Goal: Task Accomplishment & Management: Manage account settings

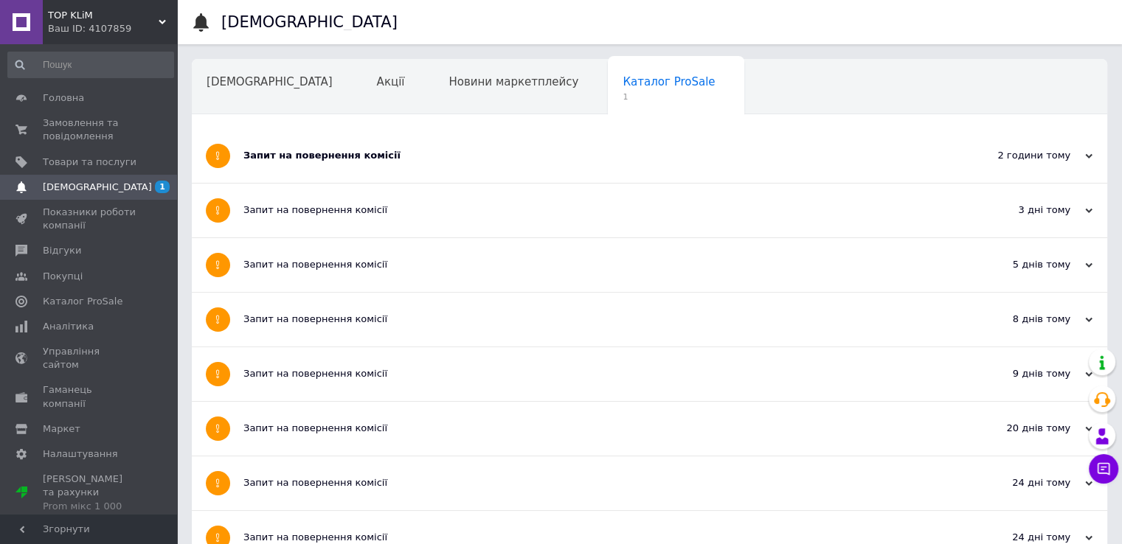
click at [353, 159] on div "Запит на повернення комісії" at bounding box center [594, 155] width 702 height 13
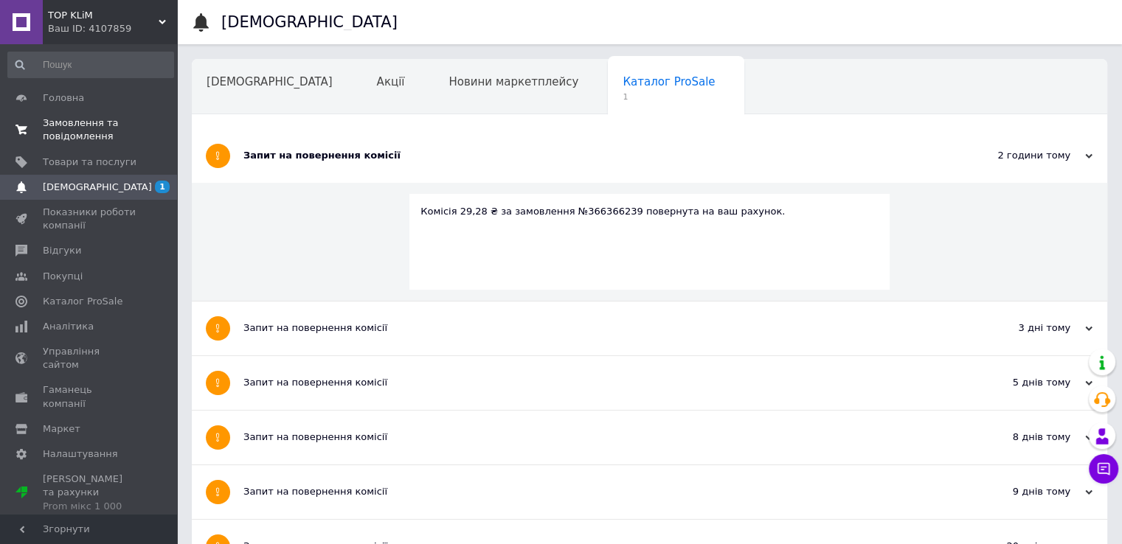
click at [83, 133] on span "Замовлення та повідомлення" at bounding box center [90, 130] width 94 height 27
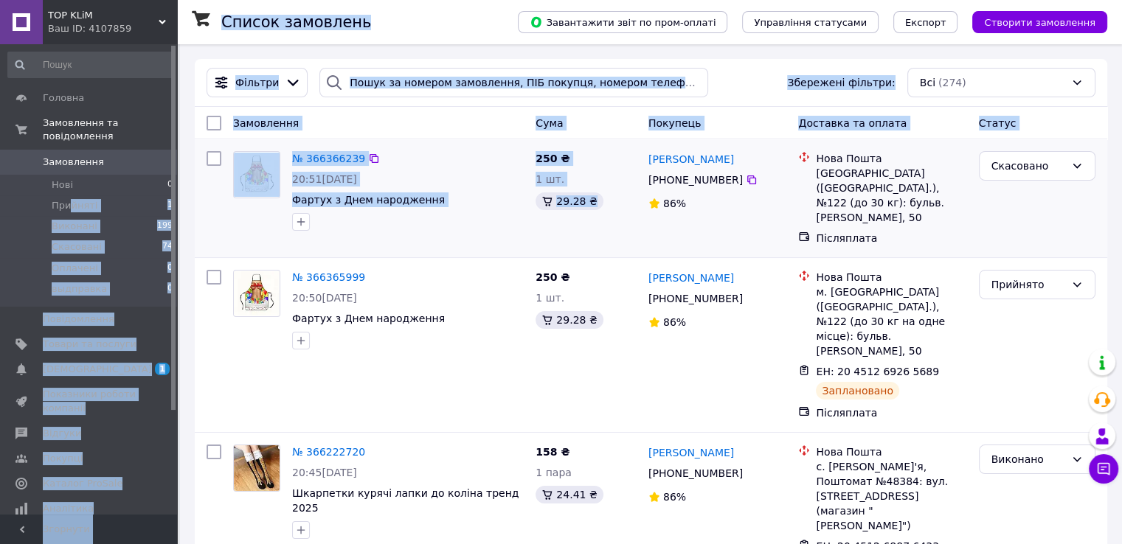
drag, startPoint x: 69, startPoint y: 195, endPoint x: 609, endPoint y: 234, distance: 541.5
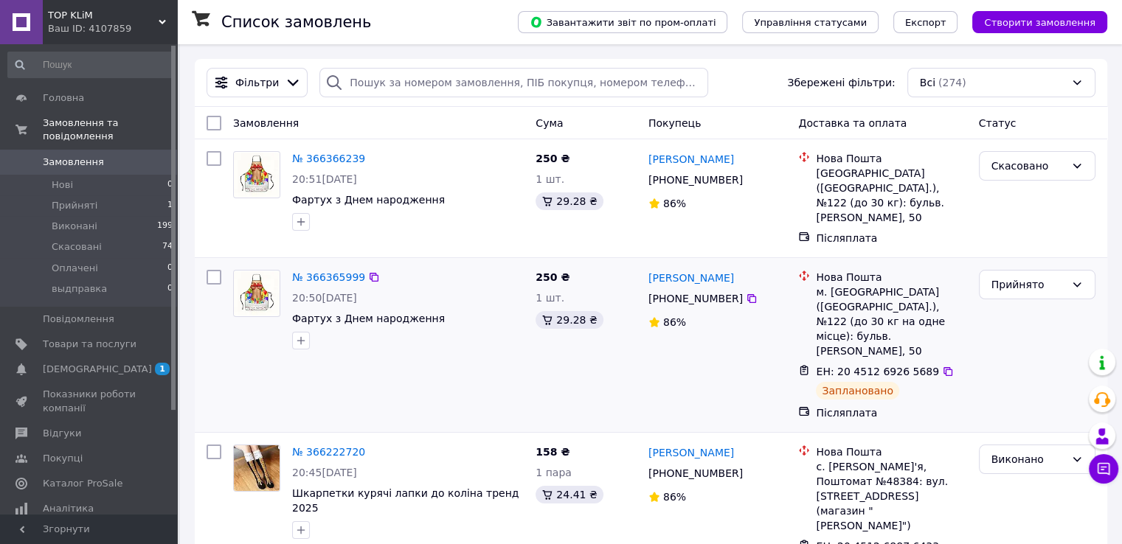
click at [481, 341] on div "№ 366365999 20:50, 12.10.2025 Фартух з Днем народження" at bounding box center [407, 309] width 243 height 91
click at [1054, 277] on div "Прийнято" at bounding box center [1029, 285] width 74 height 16
click at [1012, 302] on li "Виконано" at bounding box center [1036, 302] width 115 height 27
click at [1012, 277] on div "Виконано" at bounding box center [1029, 285] width 74 height 16
click at [1016, 311] on li "Прийнято" at bounding box center [1036, 302] width 115 height 27
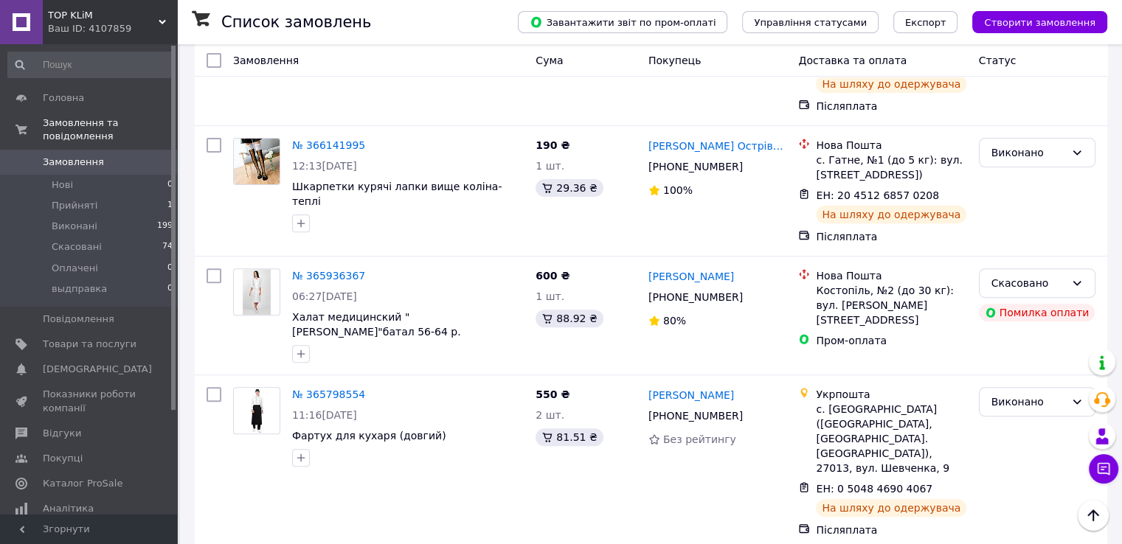
scroll to position [369, 0]
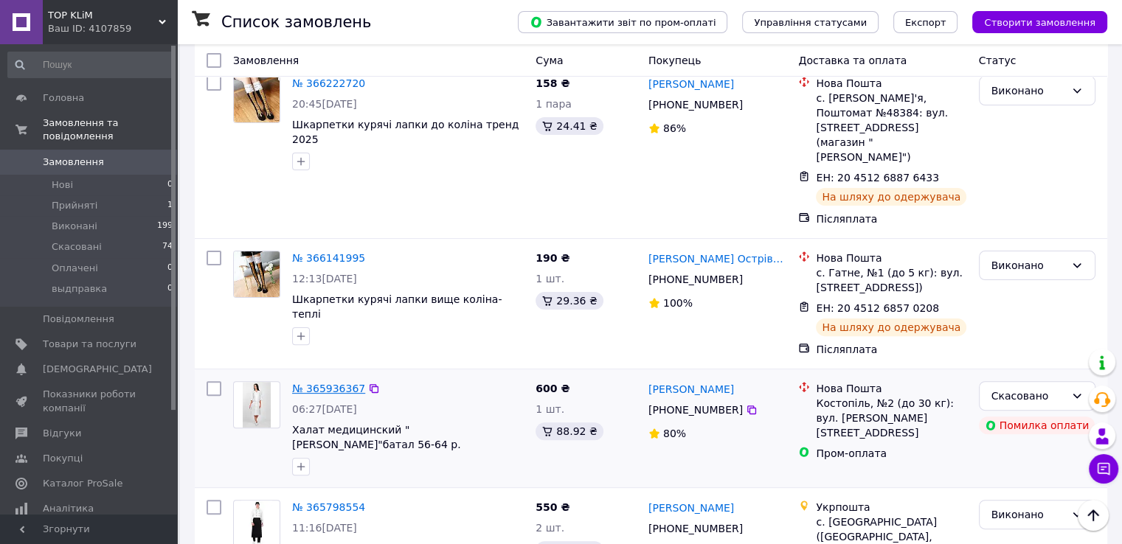
click at [325, 383] on link "№ 365936367" at bounding box center [328, 389] width 73 height 12
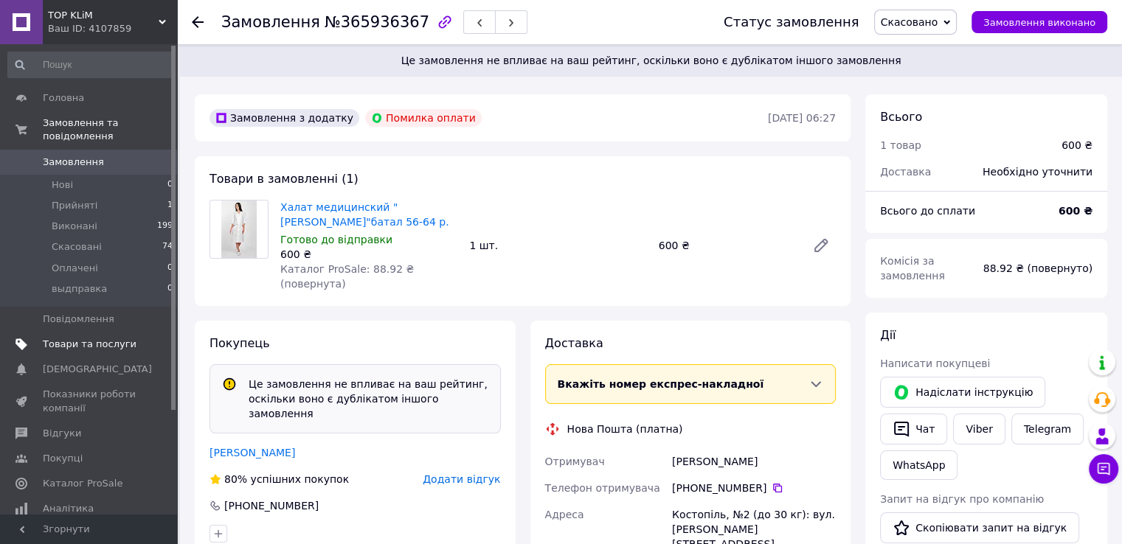
click at [75, 338] on span "Товари та послуги" at bounding box center [90, 344] width 94 height 13
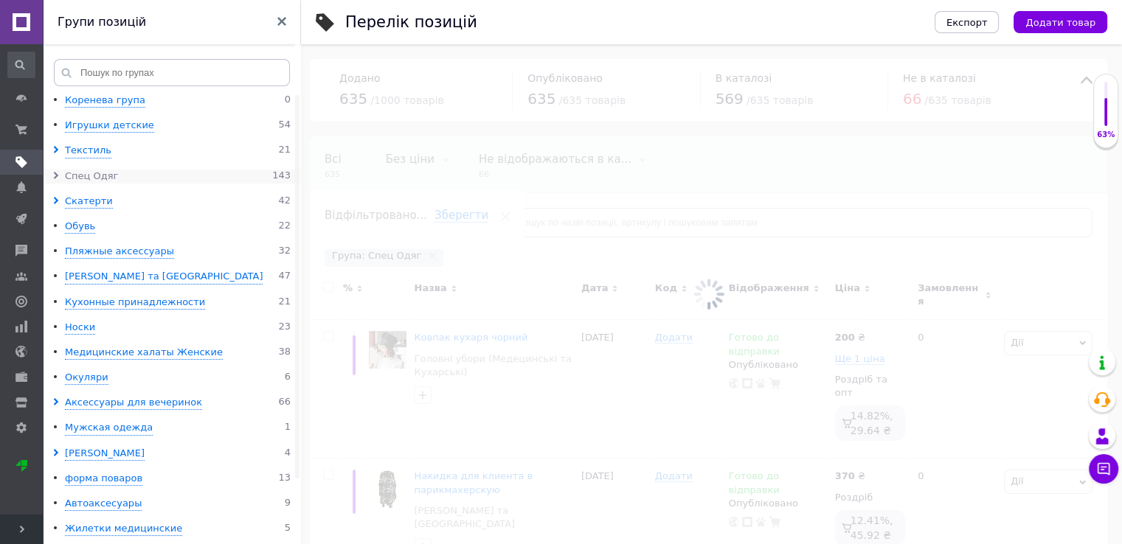
click at [72, 175] on div "Спец Одяг" at bounding box center [91, 177] width 53 height 14
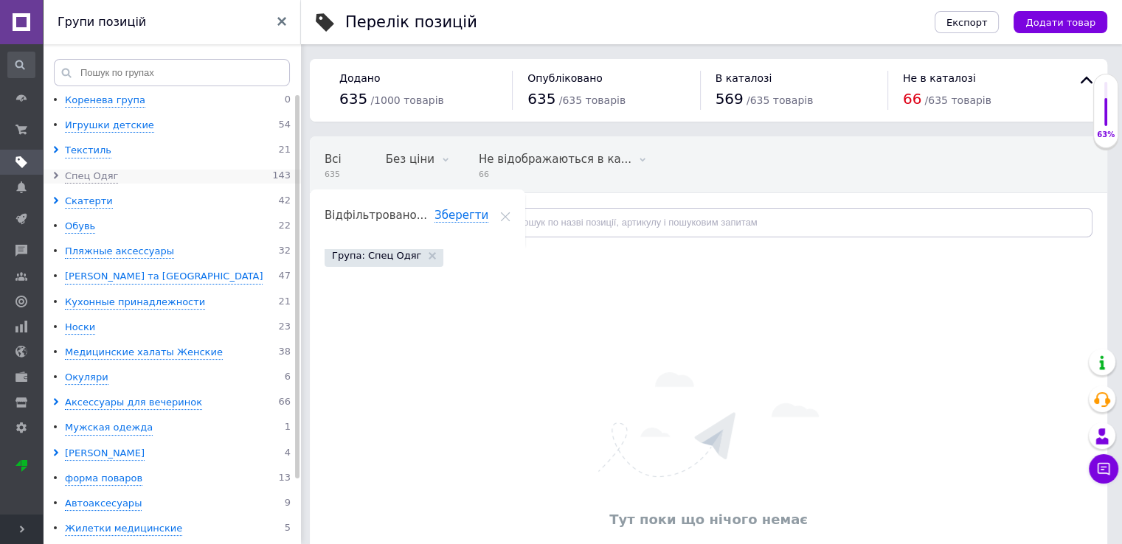
click at [57, 179] on icon at bounding box center [55, 175] width 7 height 7
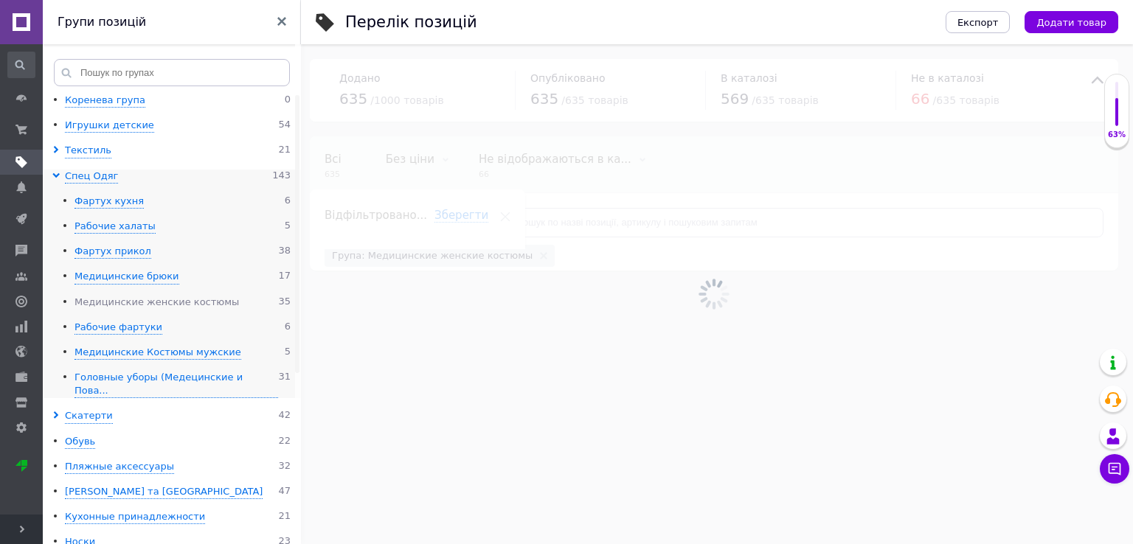
click at [203, 301] on div "Медицинские женские костюмы" at bounding box center [157, 303] width 165 height 14
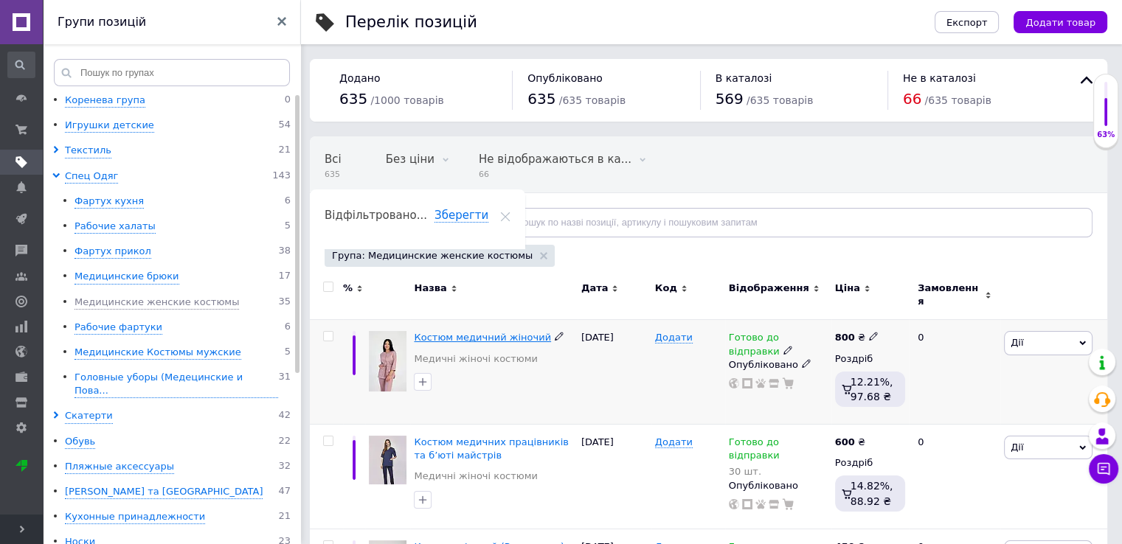
click at [489, 332] on span "Костюм медичний жіночий" at bounding box center [482, 337] width 137 height 11
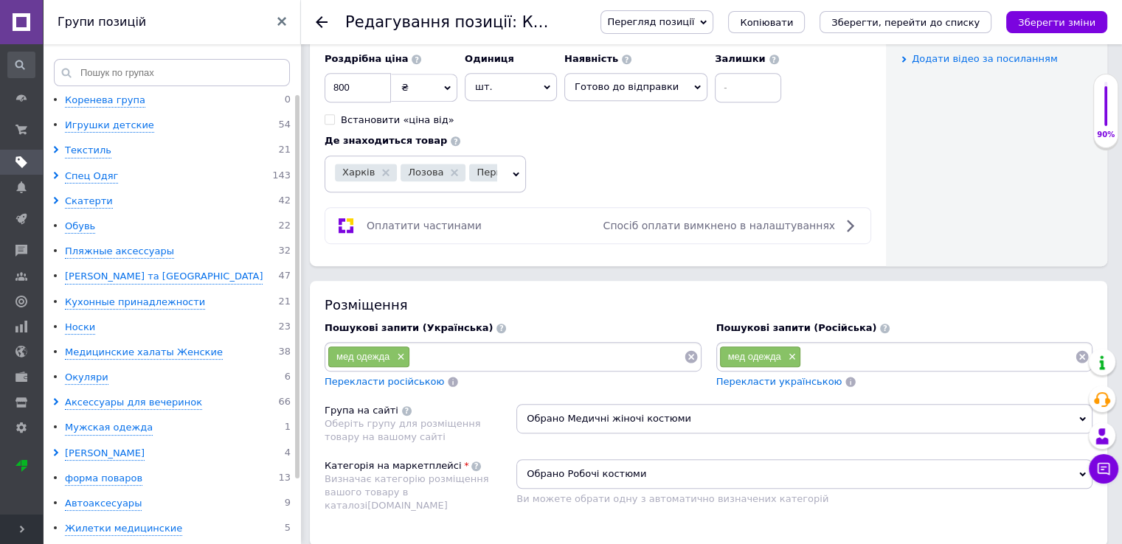
scroll to position [812, 0]
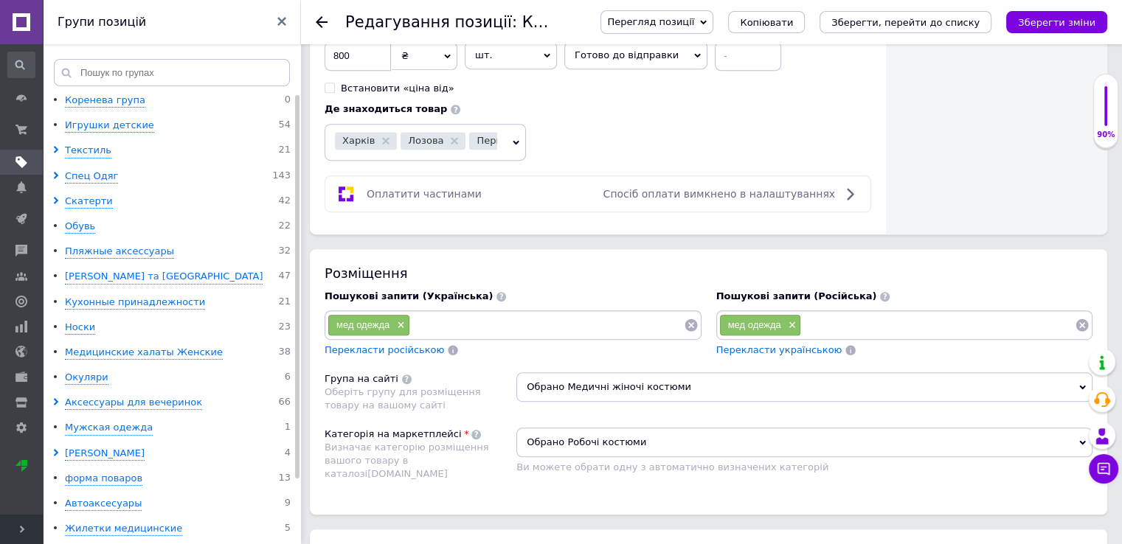
click at [556, 446] on span "Обрано Робочі костюми" at bounding box center [804, 443] width 576 height 30
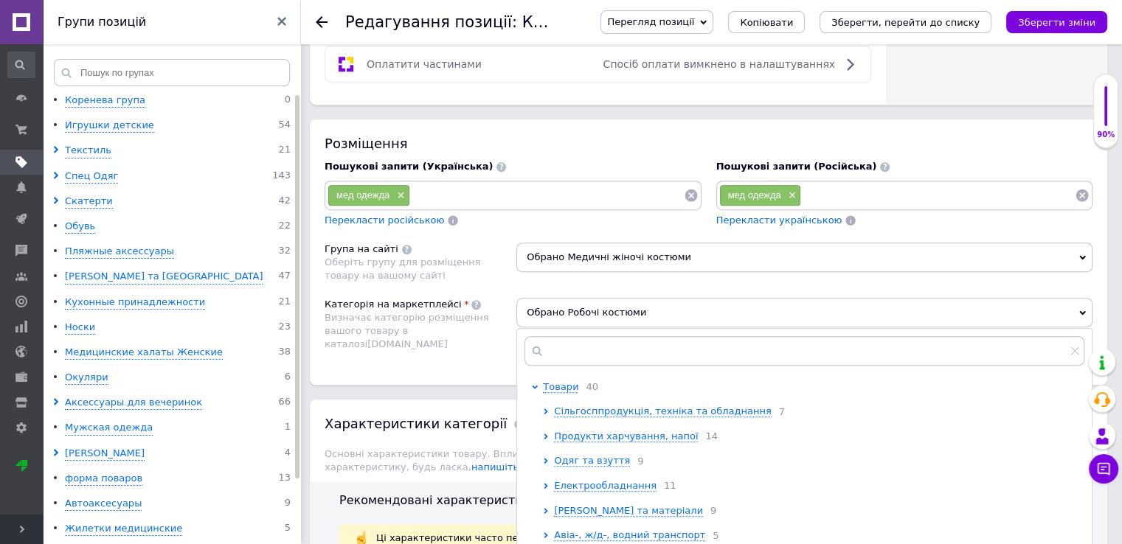
scroll to position [959, 0]
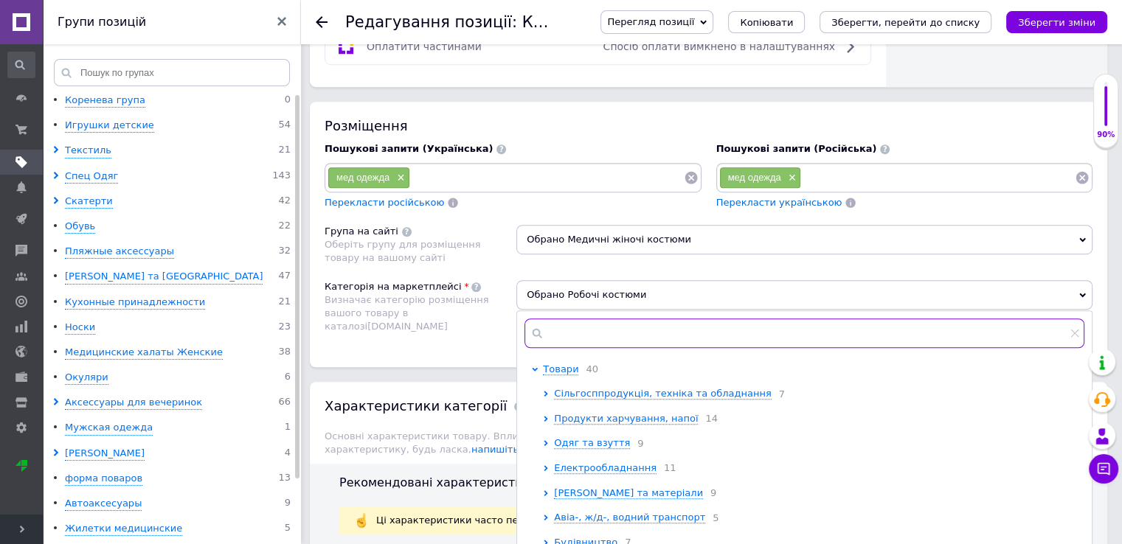
click at [584, 336] on input "text" at bounding box center [805, 334] width 560 height 30
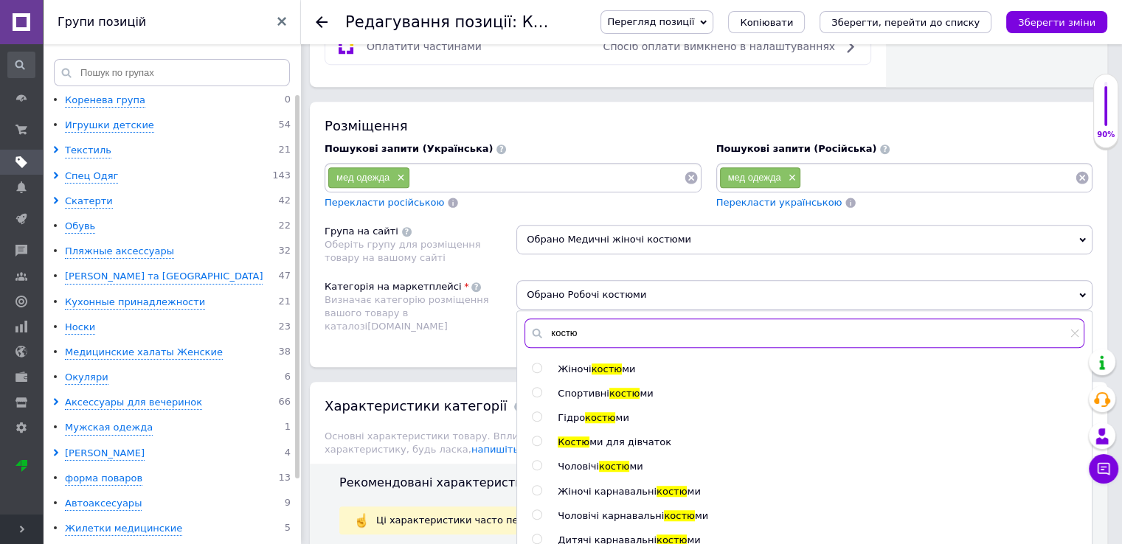
type input "костю"
click at [537, 364] on input "radio" at bounding box center [537, 369] width 10 height 10
radio input "true"
radio input "false"
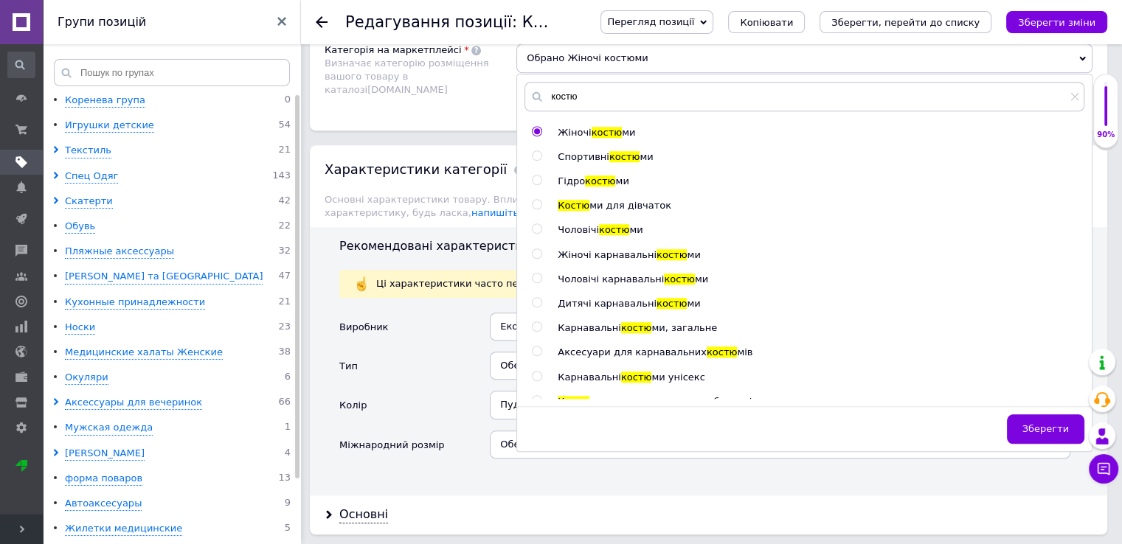
scroll to position [1254, 0]
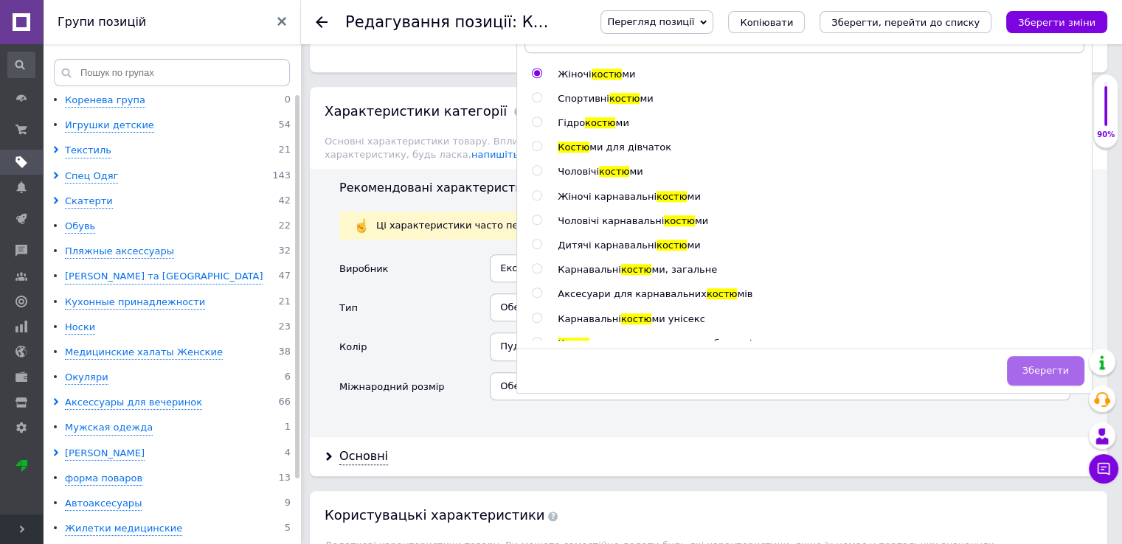
click at [1036, 373] on span "Зберегти" at bounding box center [1046, 370] width 46 height 11
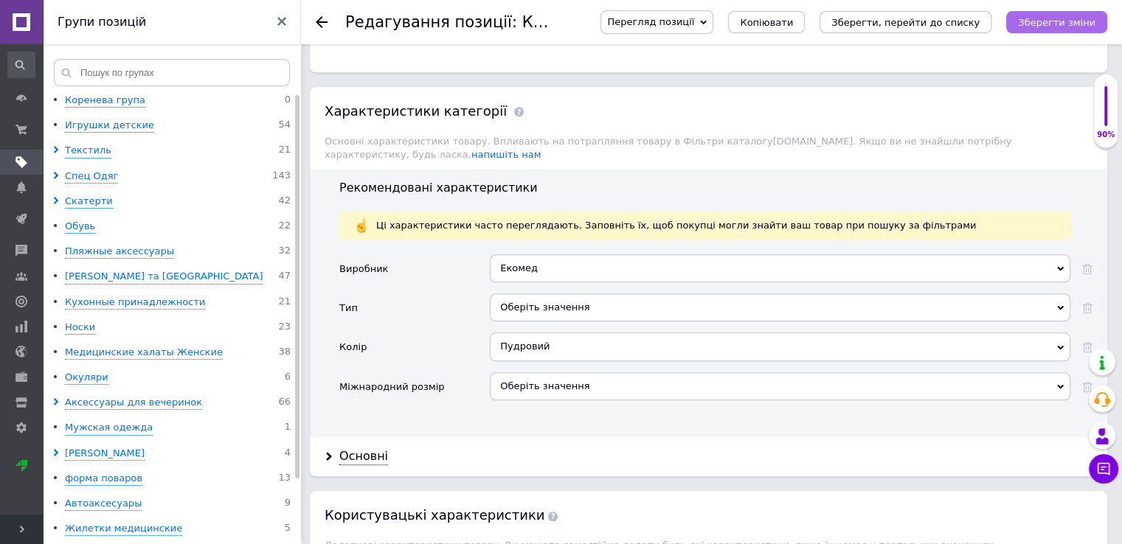
click at [1068, 13] on button "Зберегти зміни" at bounding box center [1056, 22] width 101 height 22
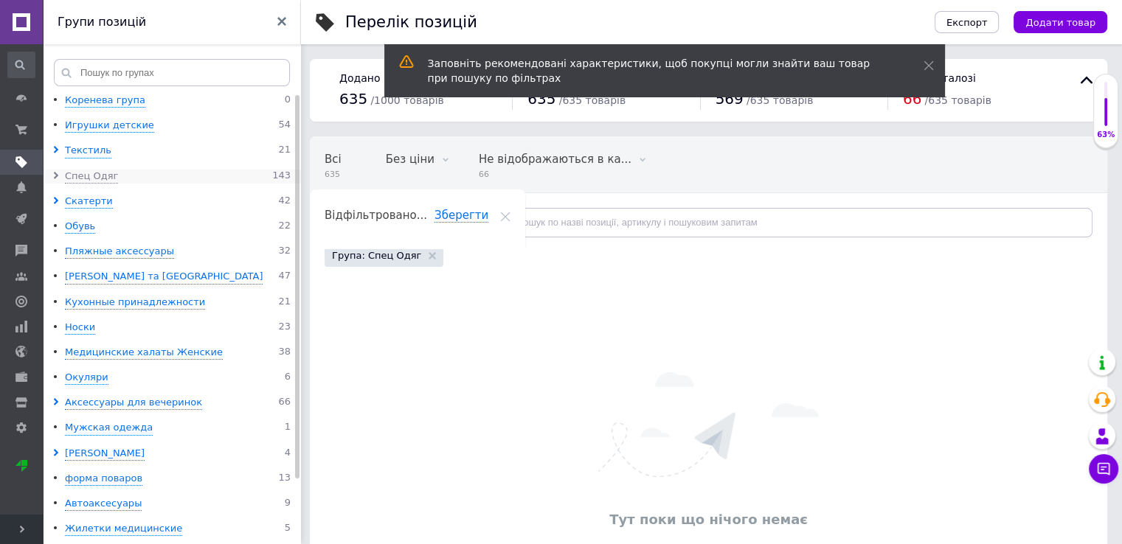
click at [59, 178] on icon at bounding box center [55, 175] width 7 height 7
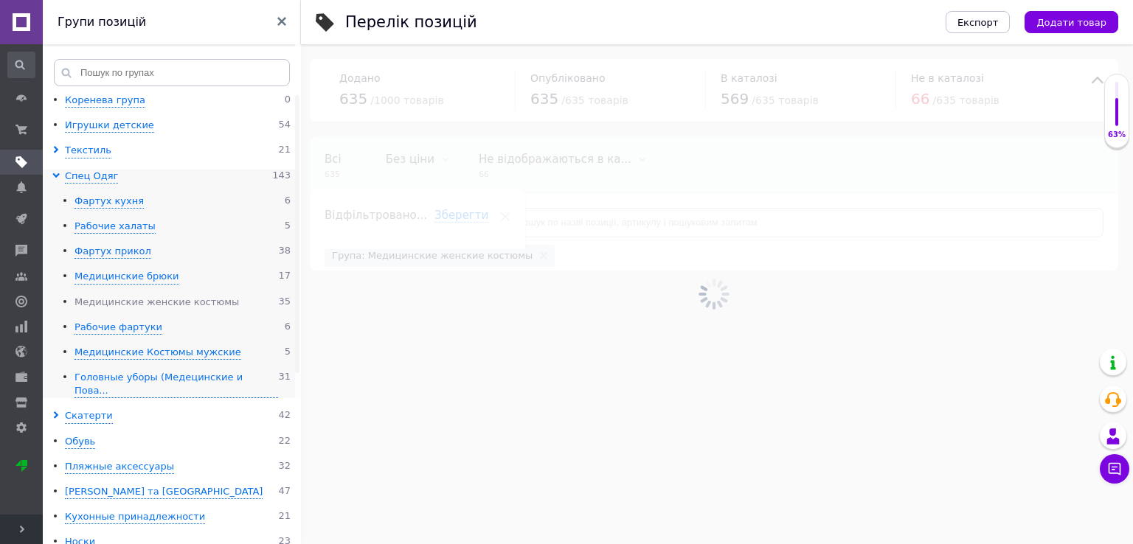
click at [121, 303] on div "Медицинские женские костюмы" at bounding box center [157, 303] width 165 height 14
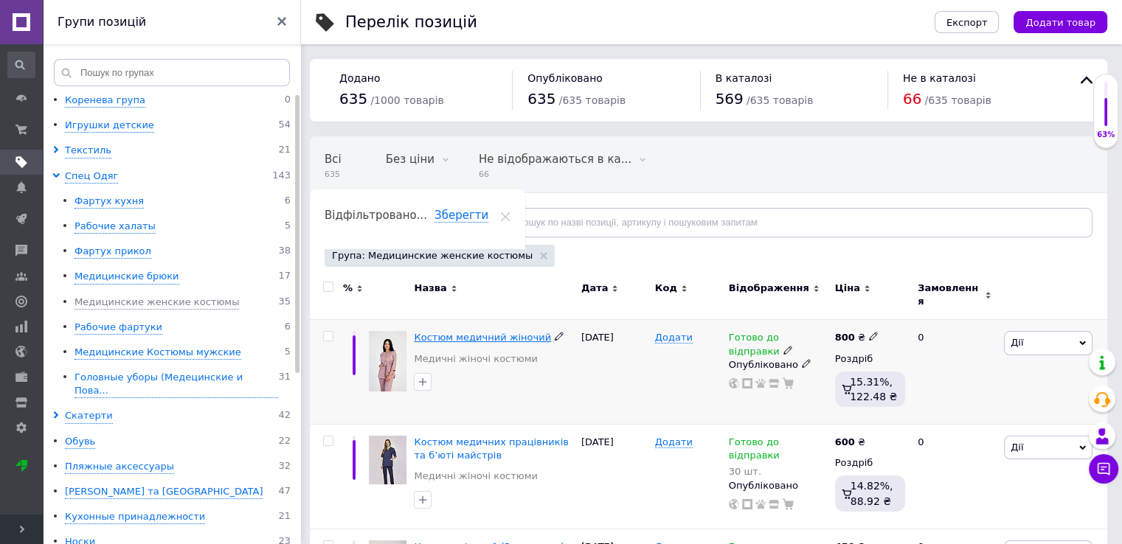
click at [466, 332] on span "Костюм медичний жіночий" at bounding box center [482, 337] width 137 height 11
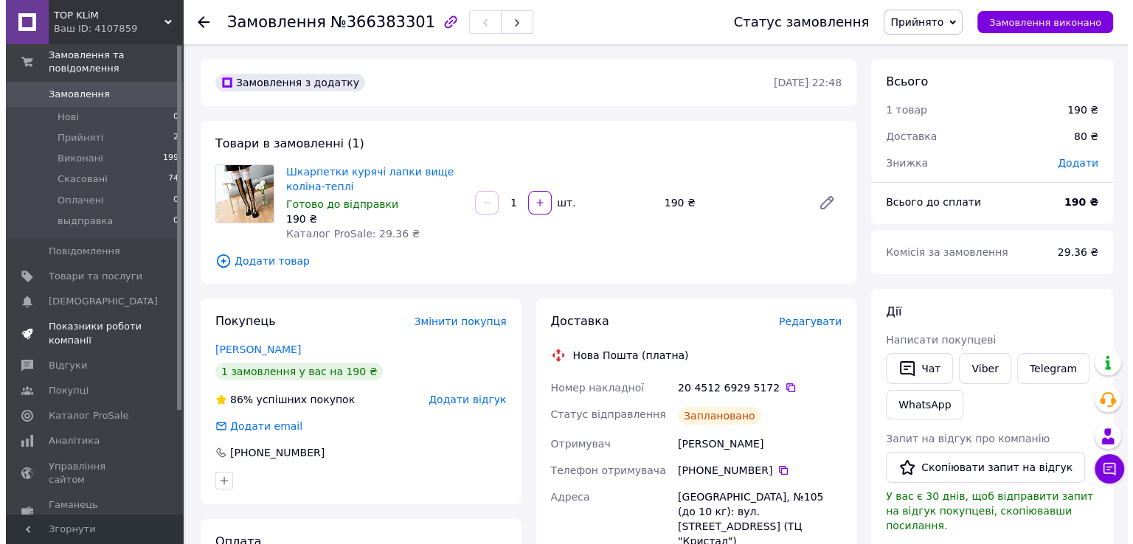
scroll to position [133, 0]
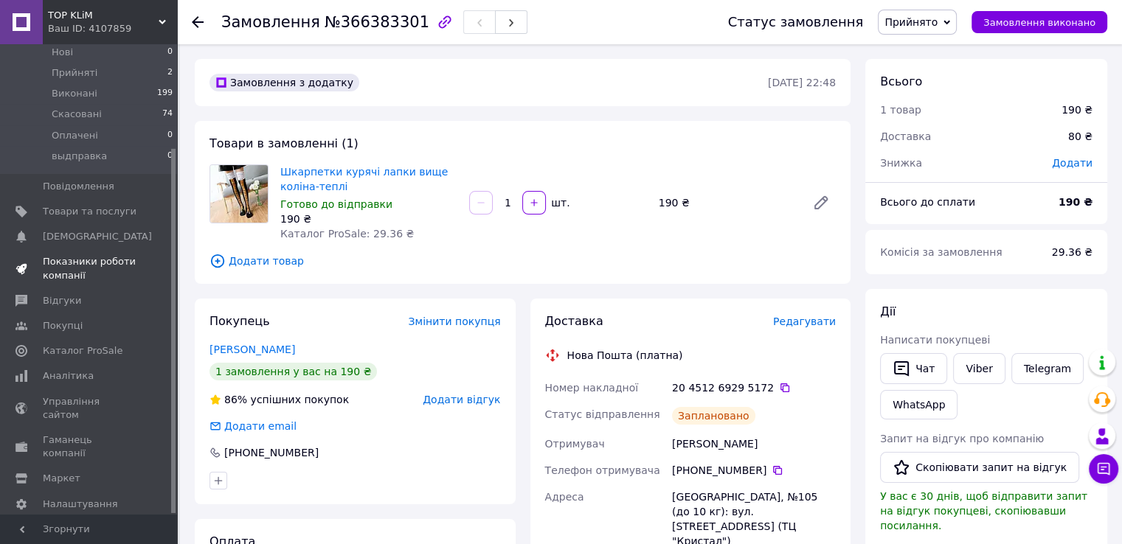
click at [59, 258] on span "Показники роботи компанії" at bounding box center [90, 268] width 94 height 27
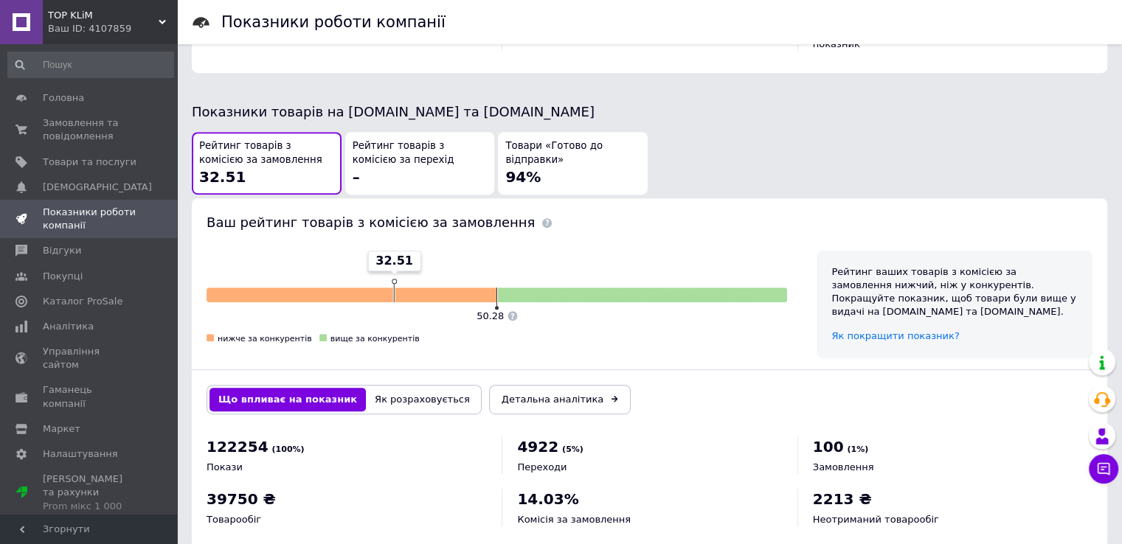
scroll to position [761, 0]
